Goal: Transaction & Acquisition: Purchase product/service

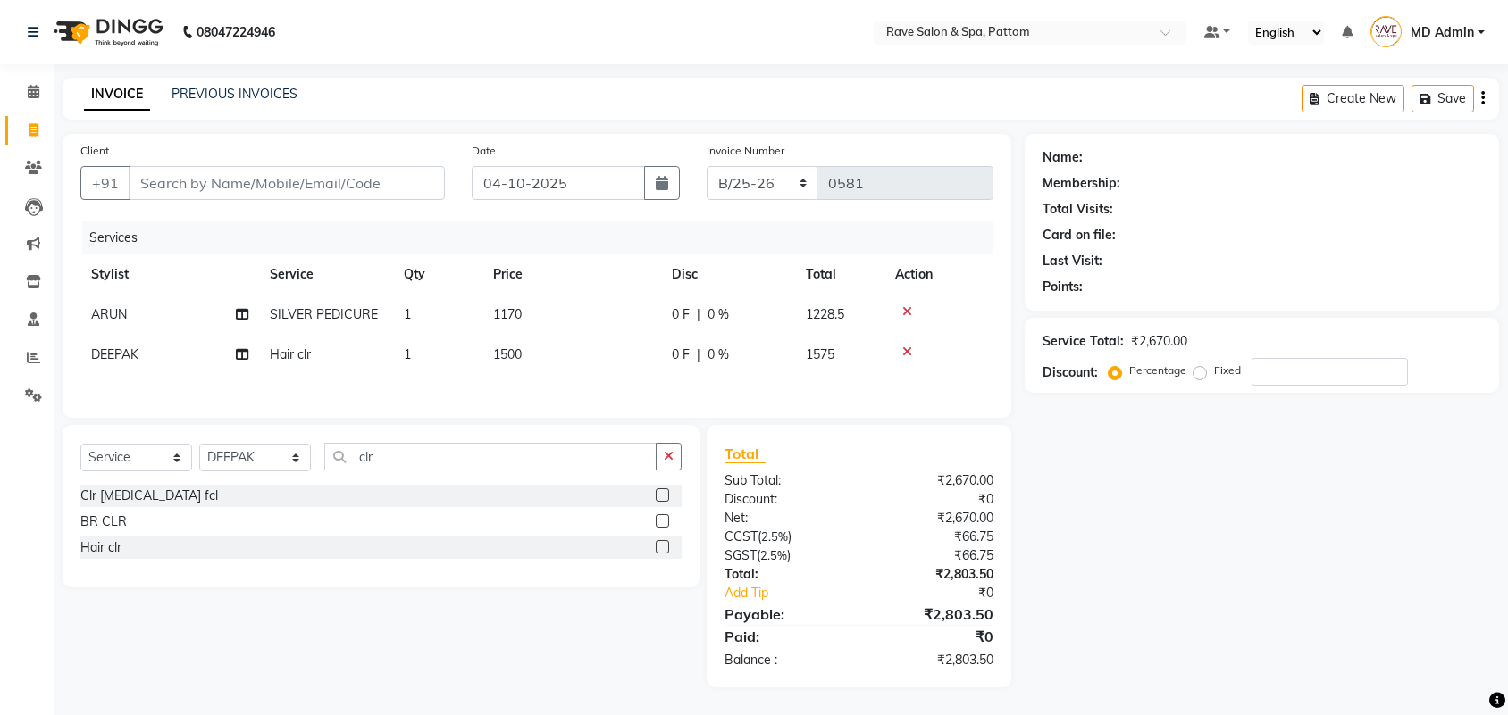
select select "service"
select select "16743"
click at [1110, 489] on div "Name: Membership: Total Visits: Card on file: Last Visit: Points: Service Total…" at bounding box center [1268, 411] width 488 height 554
click at [221, 172] on input "Client" at bounding box center [287, 183] width 316 height 34
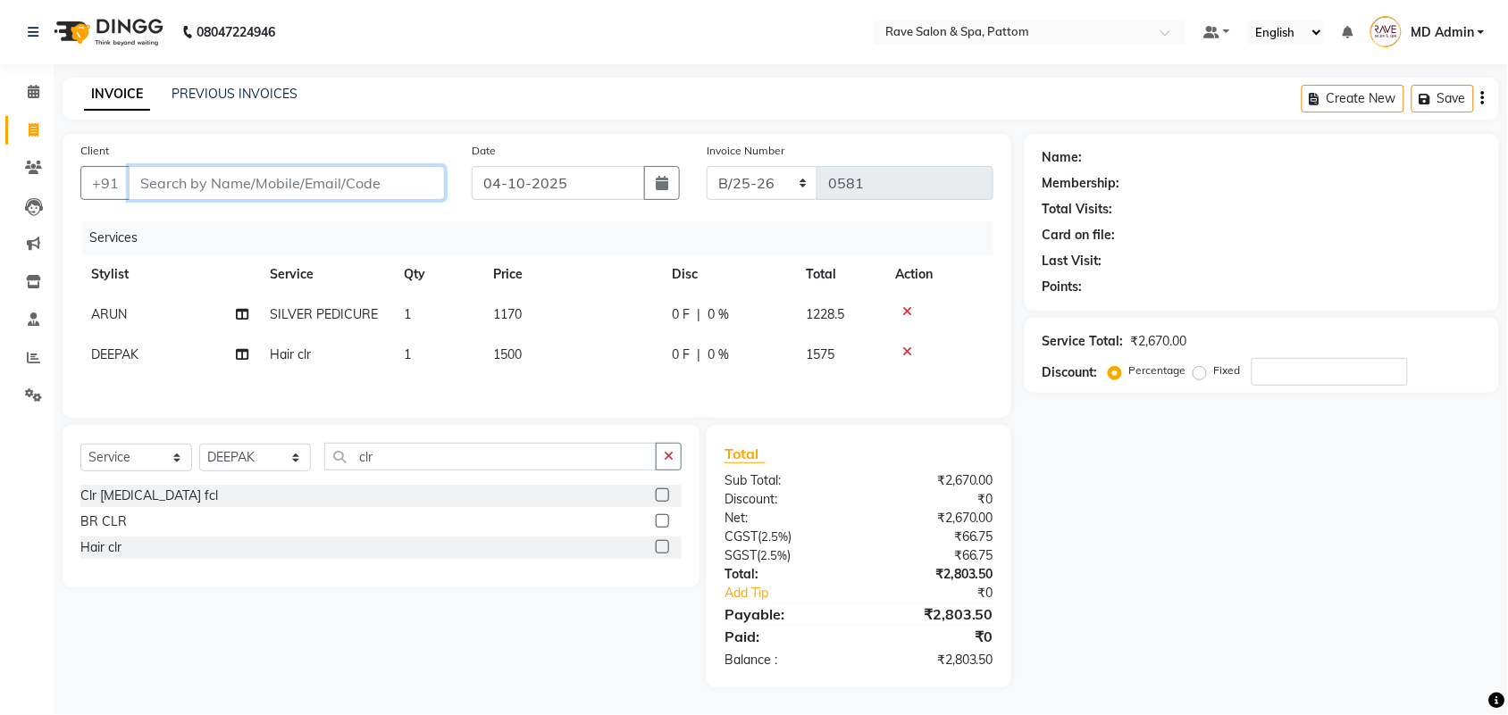
type input "6"
type input "0"
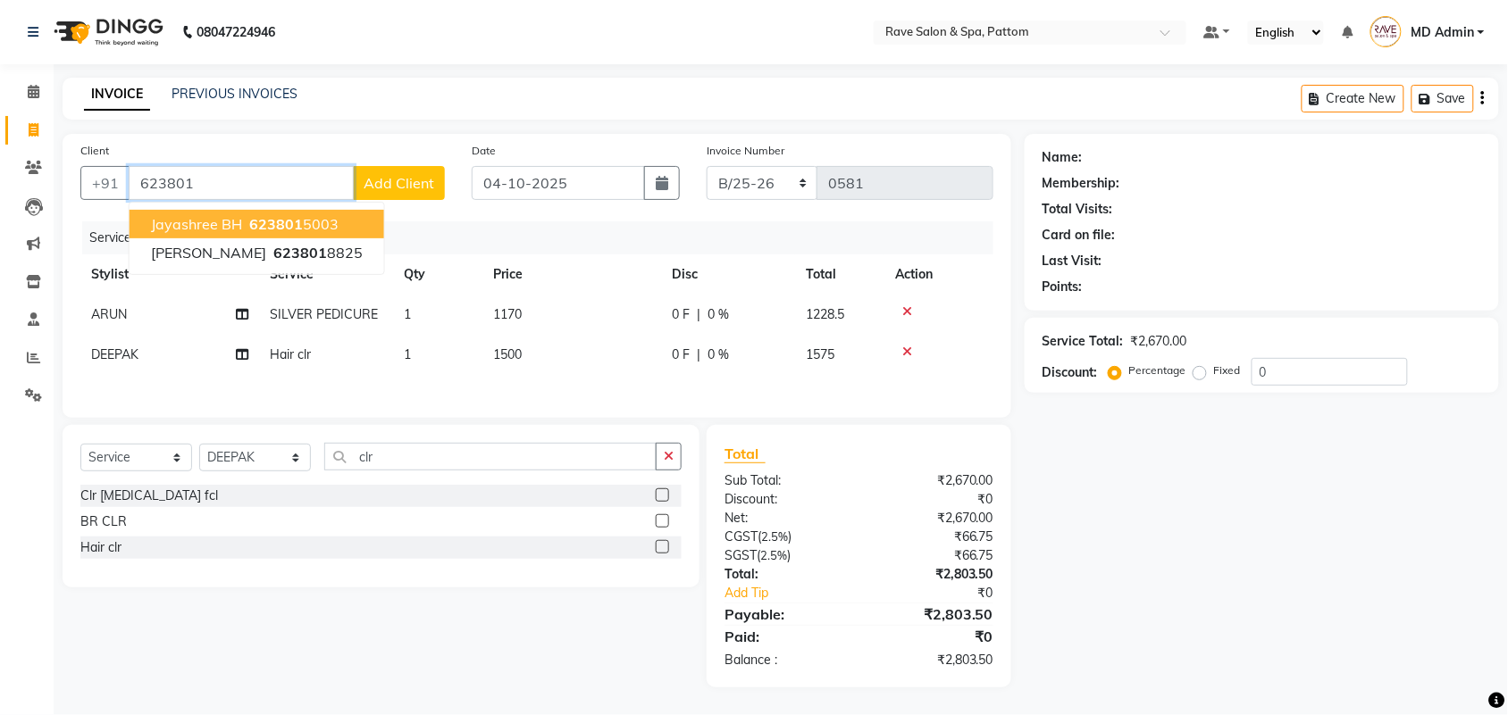
click at [244, 210] on button "Jayashree BH 623801 5003" at bounding box center [257, 224] width 255 height 29
type input "6238015003"
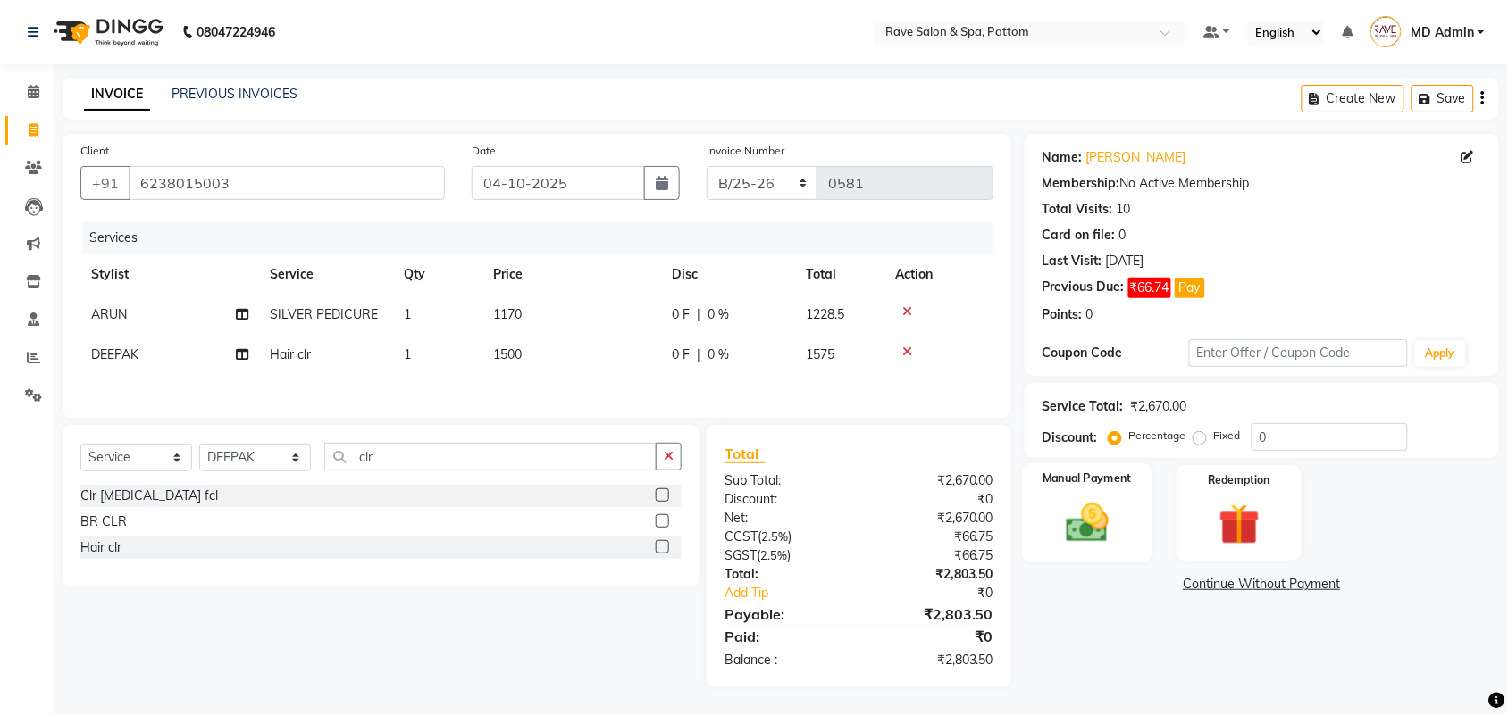
click at [1091, 498] on img at bounding box center [1087, 522] width 70 height 49
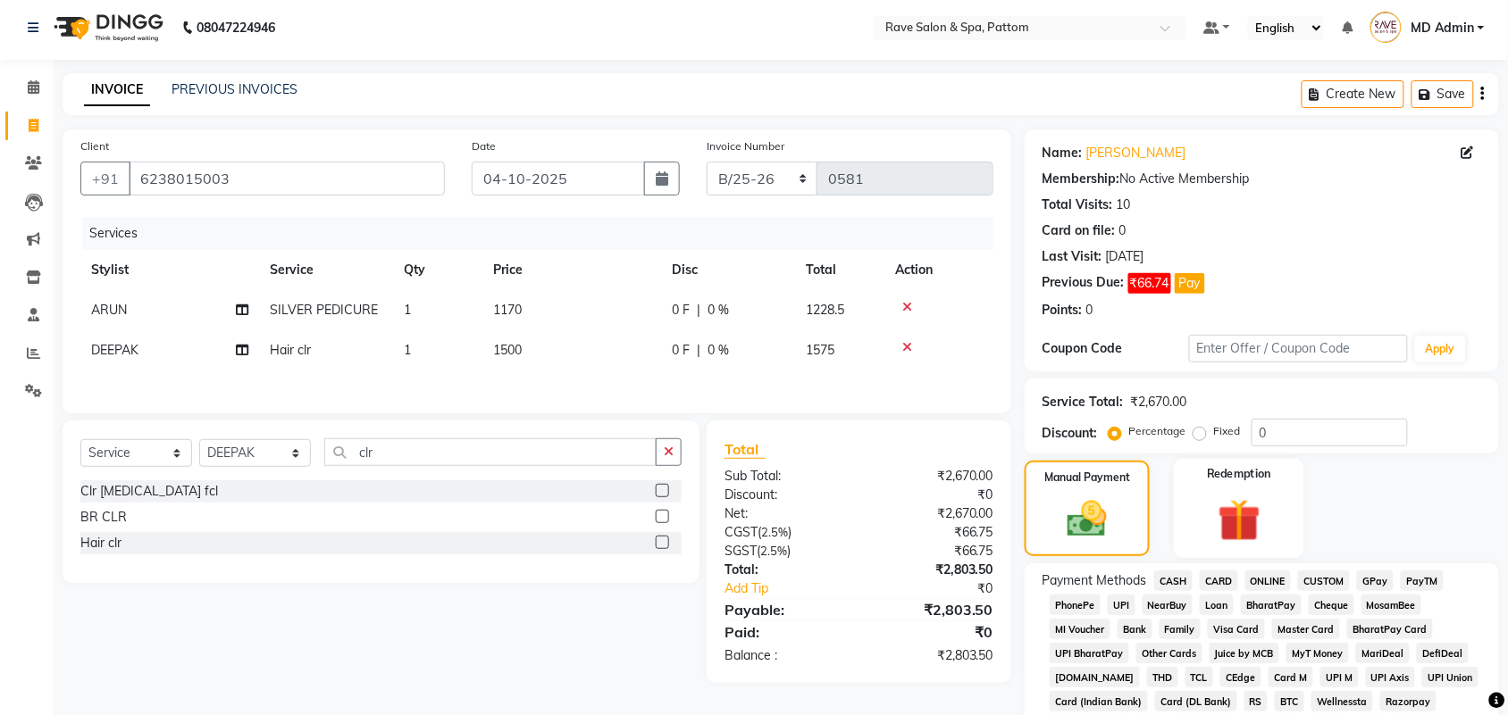
scroll to position [339, 0]
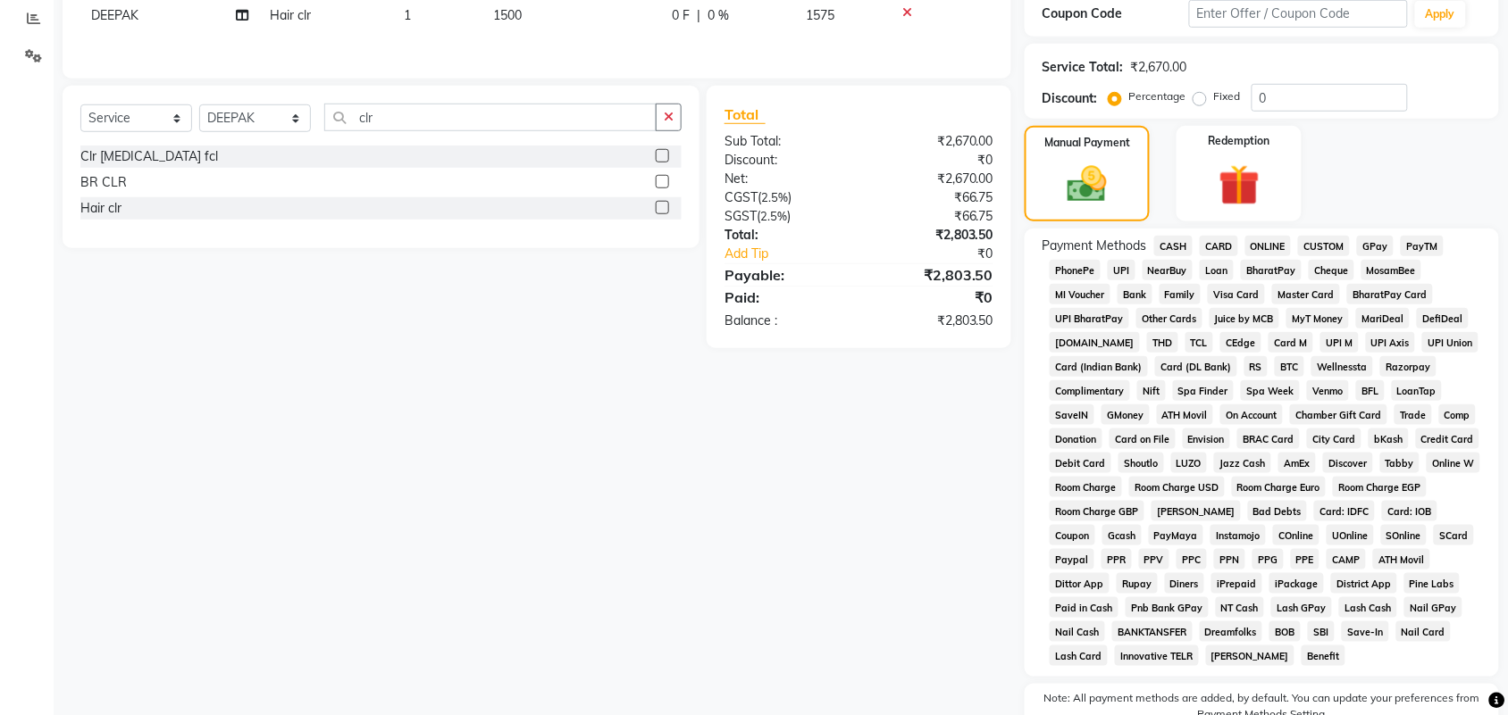
click at [1225, 246] on span "CARD" at bounding box center [1218, 246] width 38 height 21
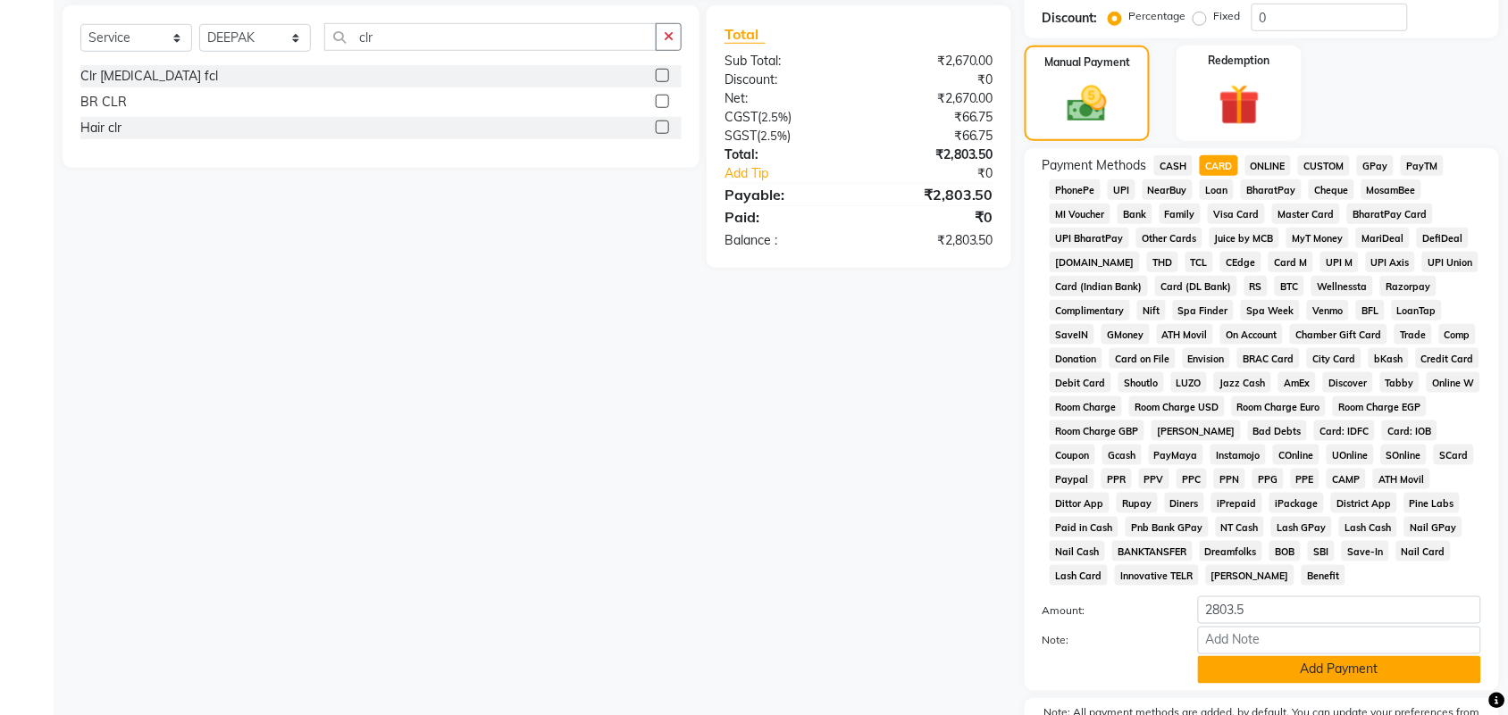
scroll to position [525, 0]
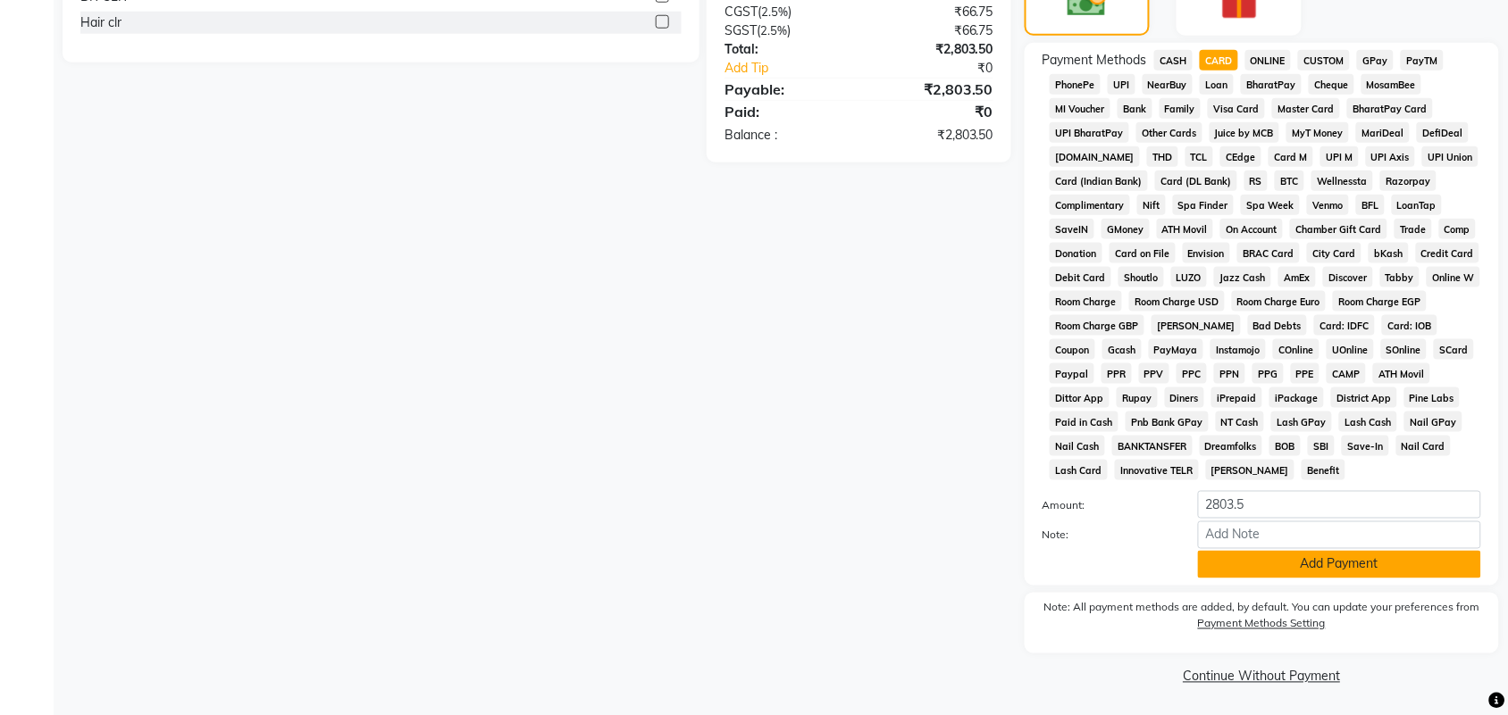
click at [1238, 572] on button "Add Payment" at bounding box center [1339, 565] width 283 height 28
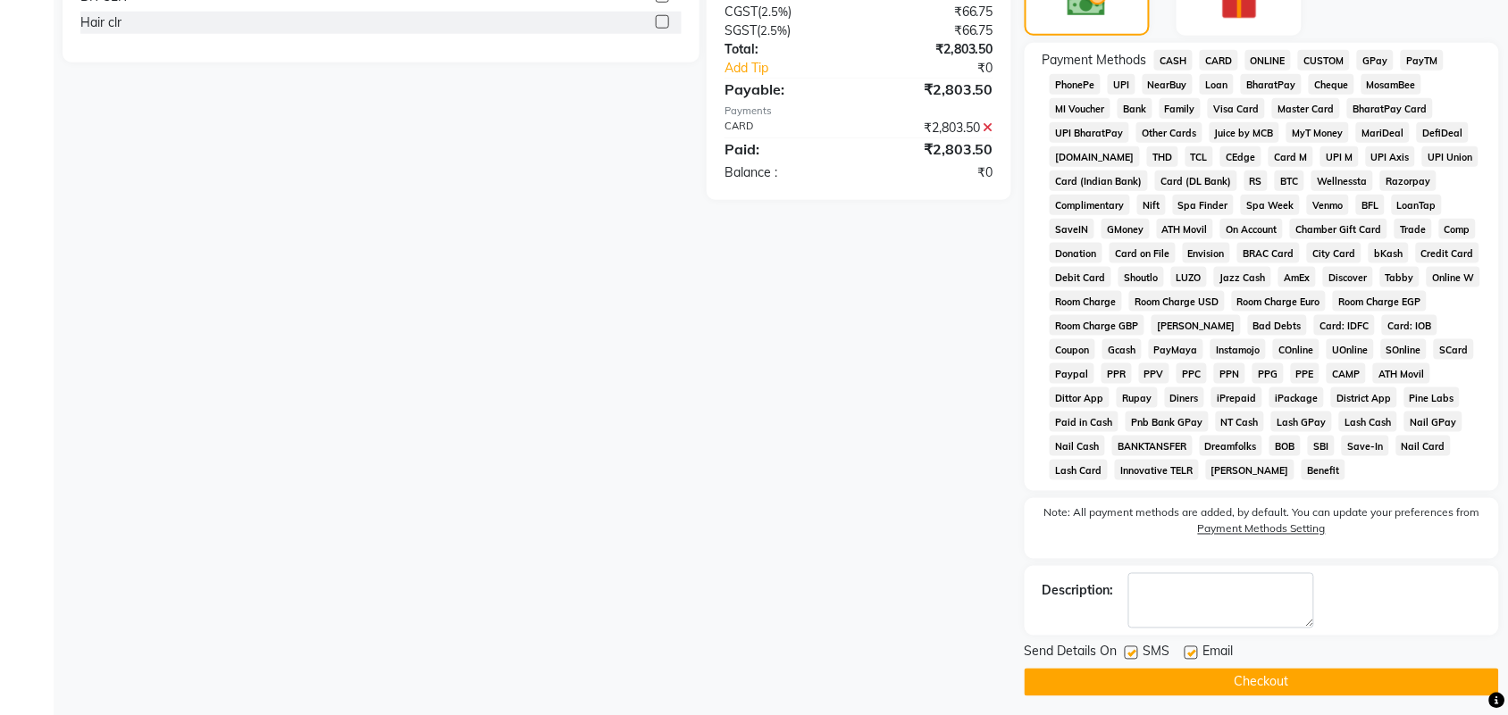
click at [1132, 650] on label at bounding box center [1130, 653] width 13 height 13
click at [1132, 650] on input "checkbox" at bounding box center [1130, 654] width 12 height 12
checkbox input "false"
click at [1195, 657] on label at bounding box center [1190, 653] width 13 height 13
click at [1195, 657] on input "checkbox" at bounding box center [1190, 654] width 12 height 12
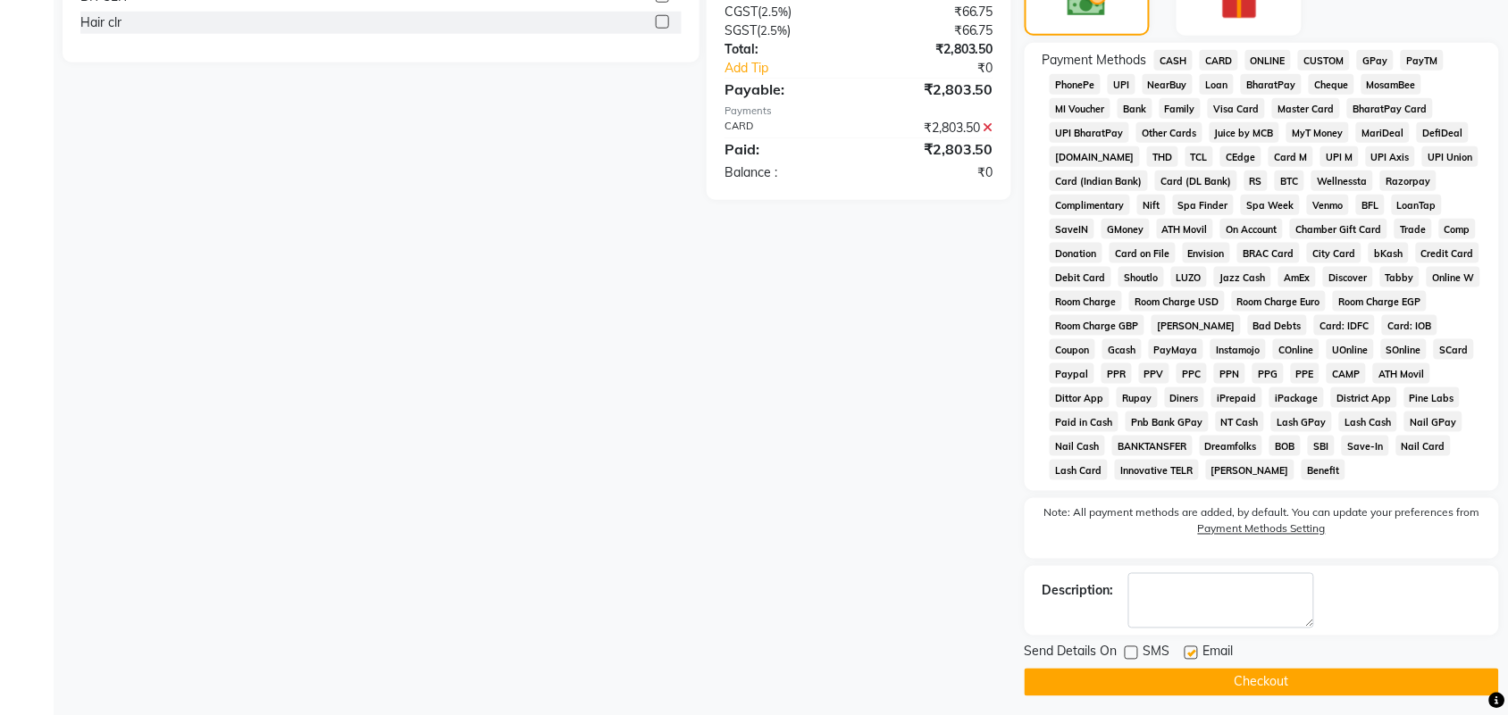
checkbox input "false"
click at [1194, 686] on button "Checkout" at bounding box center [1261, 683] width 474 height 28
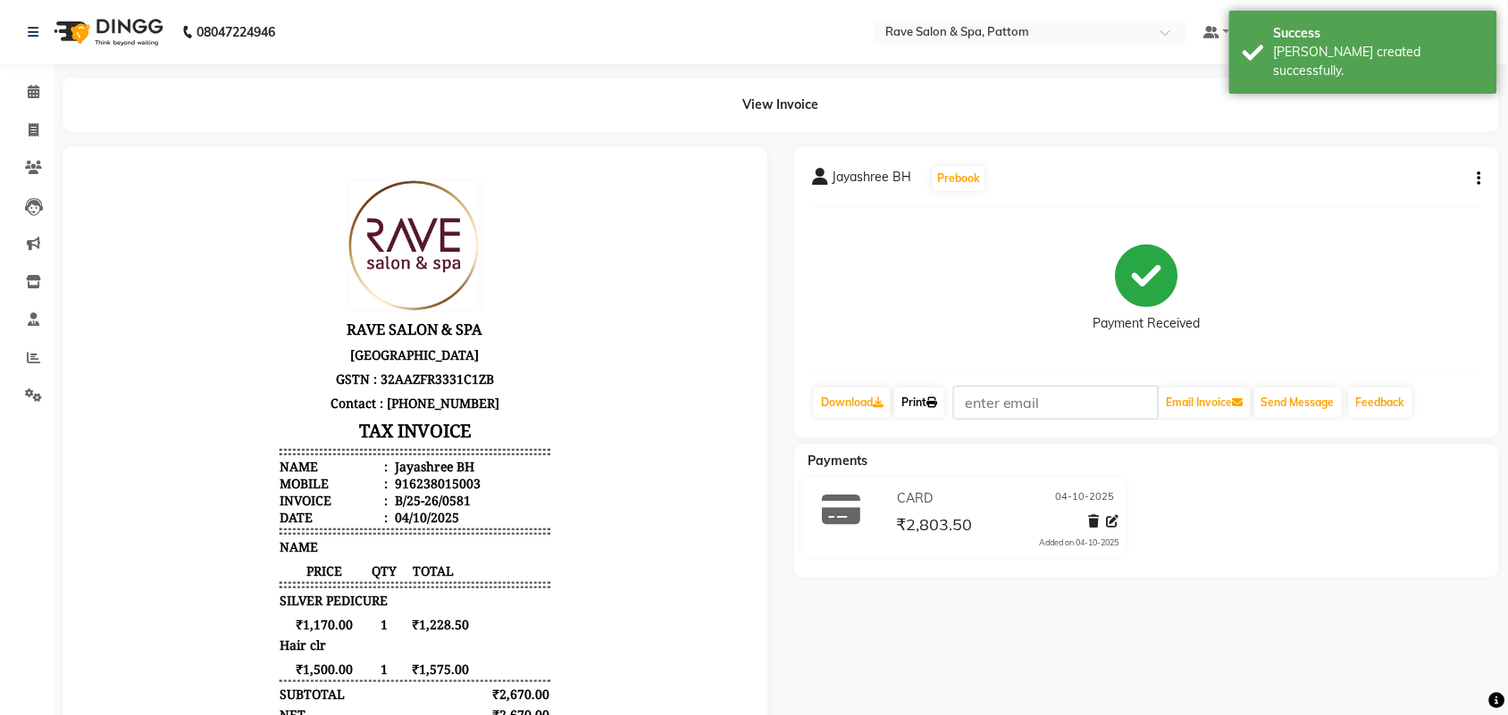
click at [904, 404] on link "Print" at bounding box center [919, 403] width 50 height 30
